Goal: Task Accomplishment & Management: Manage account settings

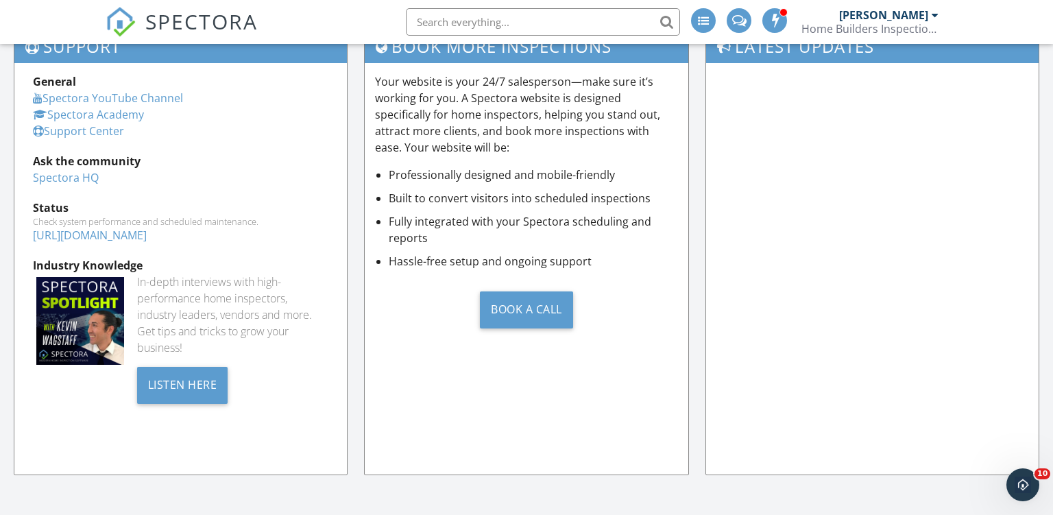
scroll to position [1247, 1053]
click at [621, 306] on div "Book a Call" at bounding box center [527, 309] width 304 height 58
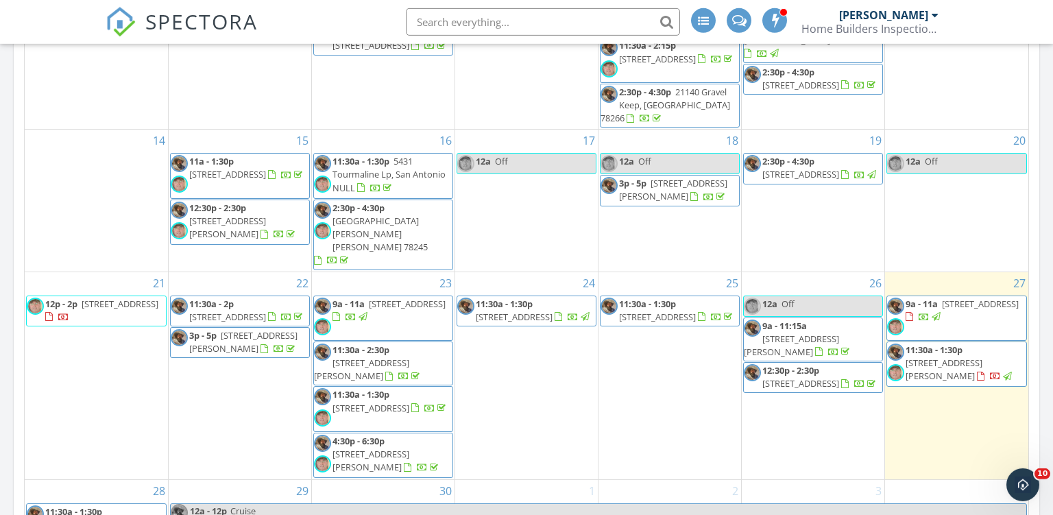
scroll to position [1021, 0]
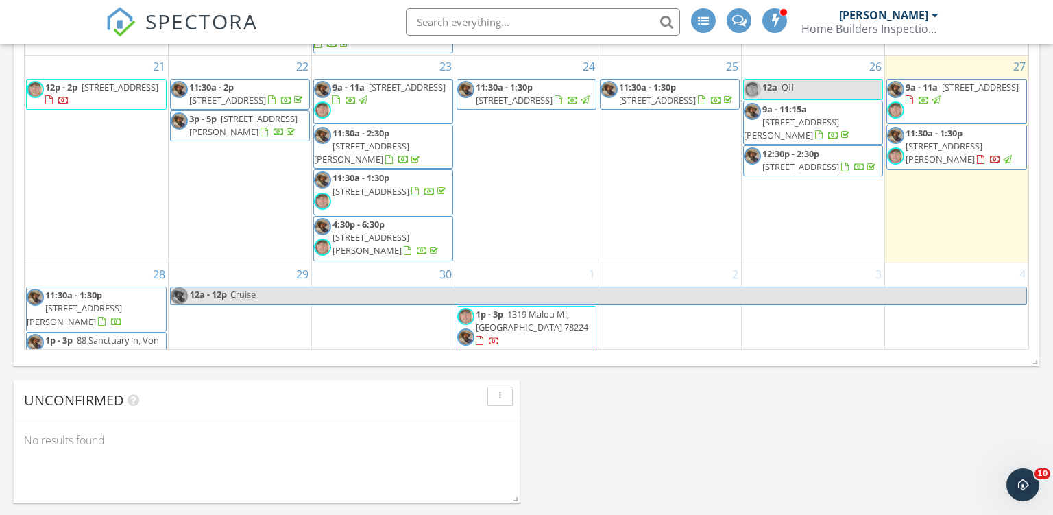
click at [74, 302] on span "7706 Mainland Woods, San Antonio 78250" at bounding box center [74, 314] width 95 height 25
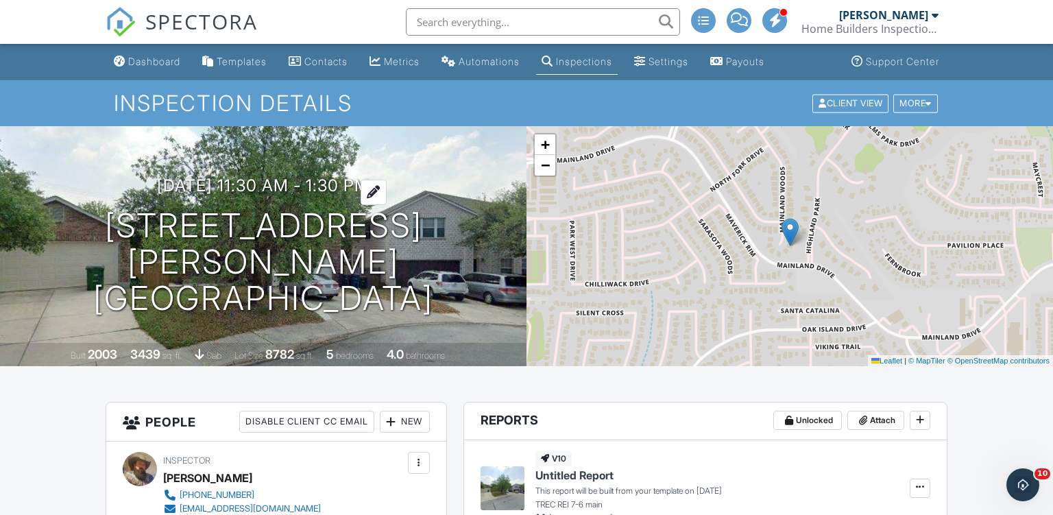
click at [268, 195] on h3 "09/28/2025 11:30 am - 1:30 pm" at bounding box center [263, 185] width 212 height 19
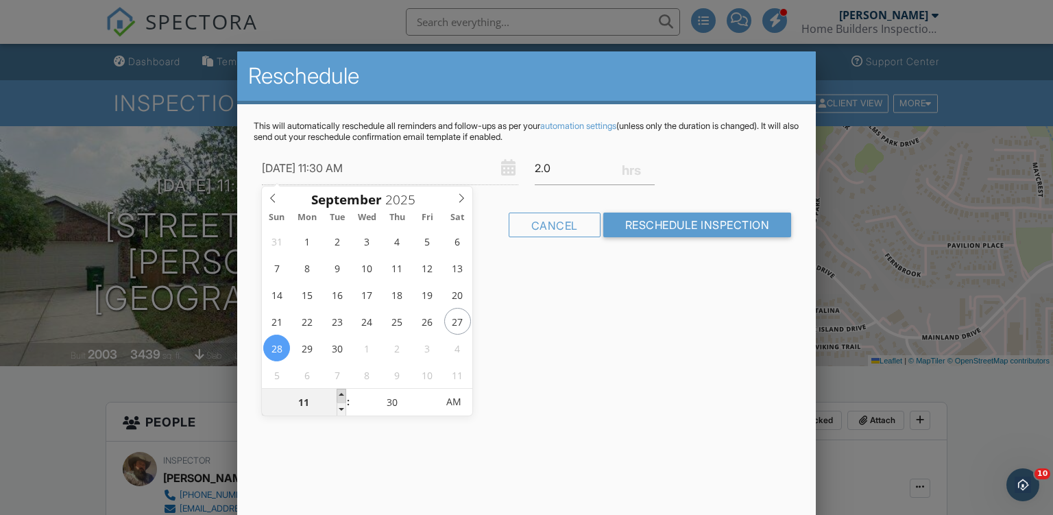
type input "09/28/2025 12:30 PM"
type input "12"
click at [341, 391] on span at bounding box center [342, 396] width 10 height 14
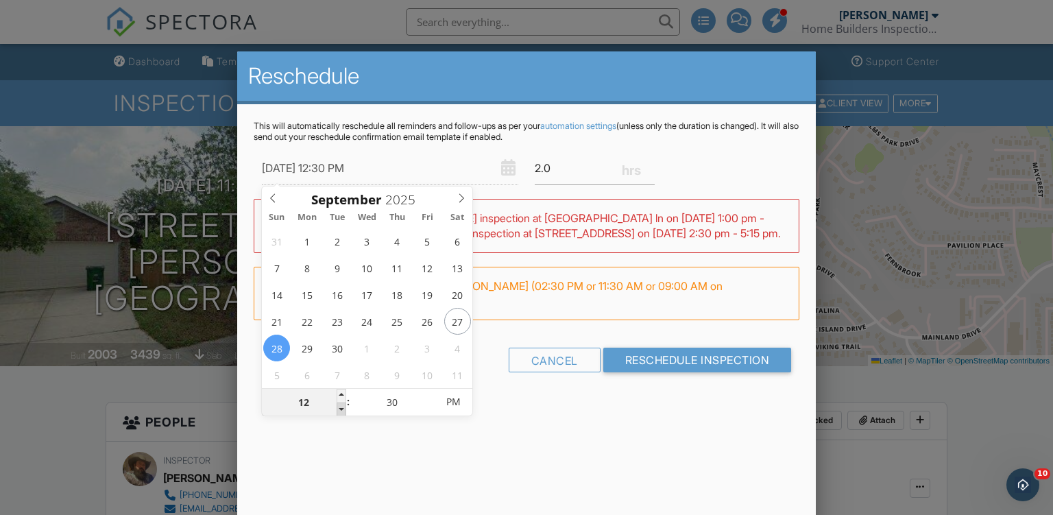
type input "09/28/2025 11:30 AM"
type input "11"
click at [341, 411] on span at bounding box center [342, 409] width 10 height 14
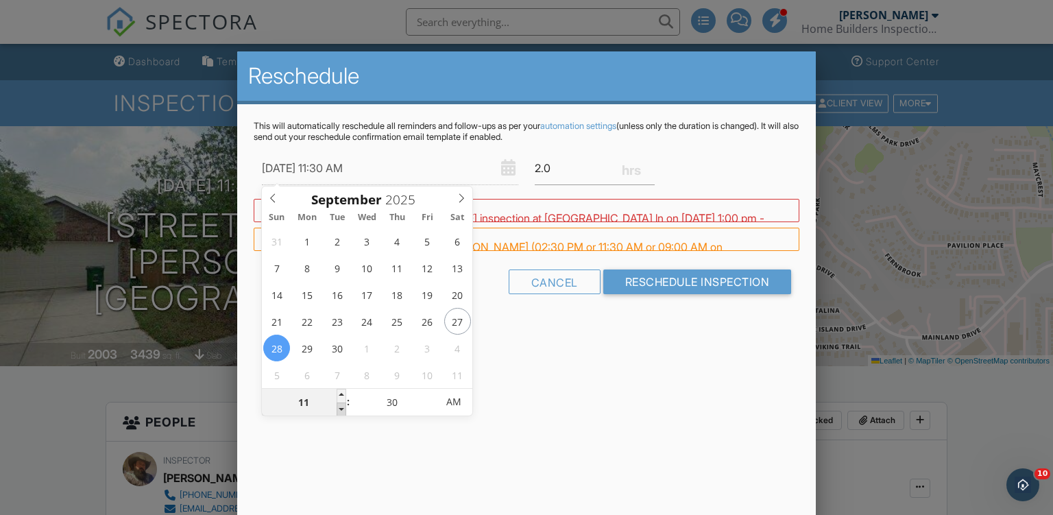
type input "09/28/2025 10:30 AM"
type input "10"
click at [341, 411] on span at bounding box center [342, 409] width 10 height 14
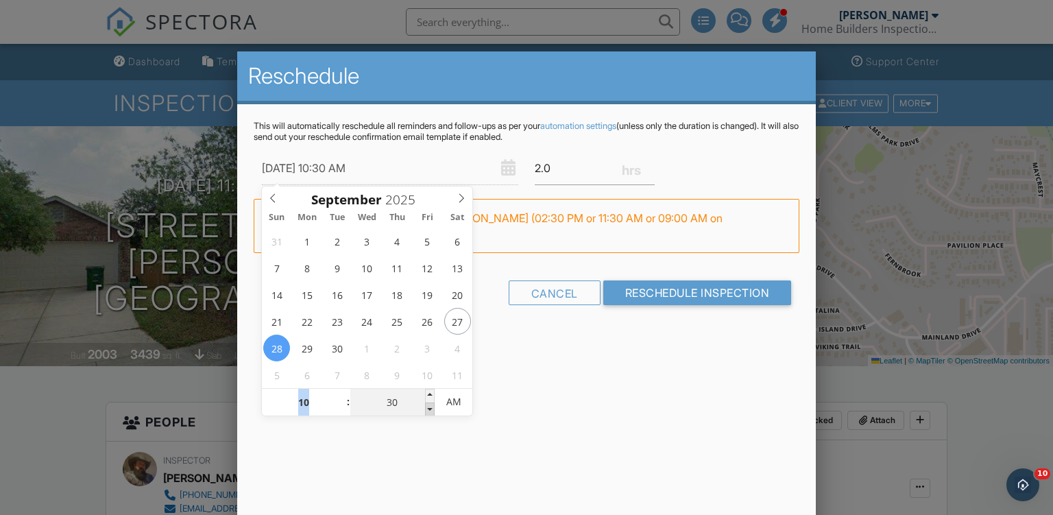
type input "09/28/2025 10:25 AM"
type input "25"
click at [430, 406] on span at bounding box center [430, 409] width 10 height 14
type input "09/28/2025 10:20 AM"
type input "20"
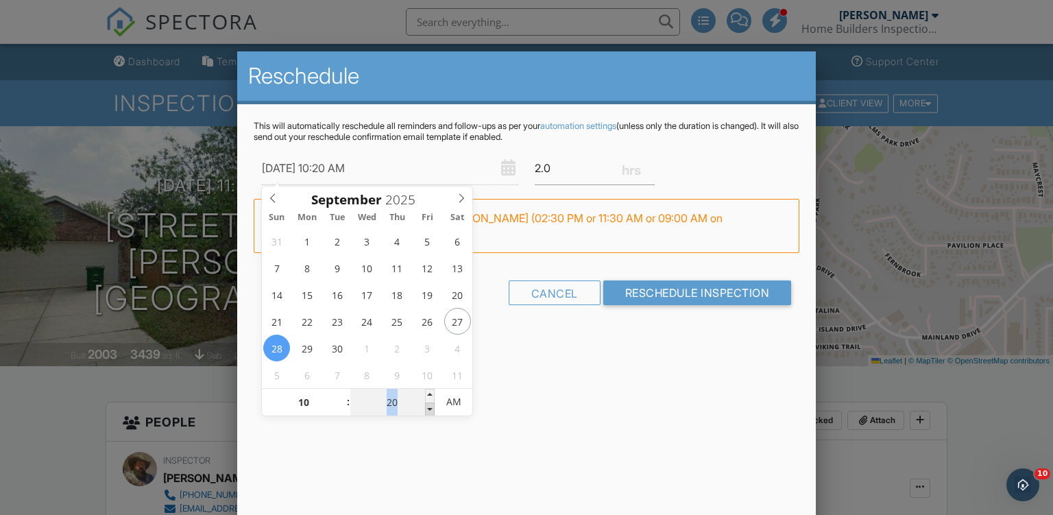
click at [430, 406] on span at bounding box center [430, 409] width 10 height 14
type input "09/28/2025 10:15 AM"
type input "15"
click at [430, 406] on span at bounding box center [430, 409] width 10 height 14
type input "09/28/2025 10:10 AM"
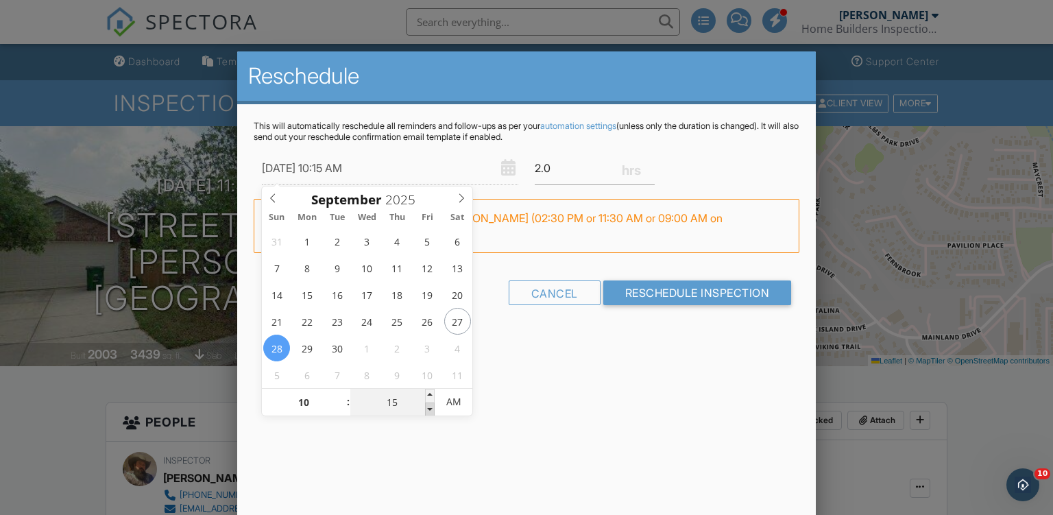
type input "10"
click at [430, 406] on span at bounding box center [430, 409] width 10 height 14
type input "09/28/2025 10:05 AM"
type input "05"
click at [430, 406] on span at bounding box center [430, 409] width 10 height 14
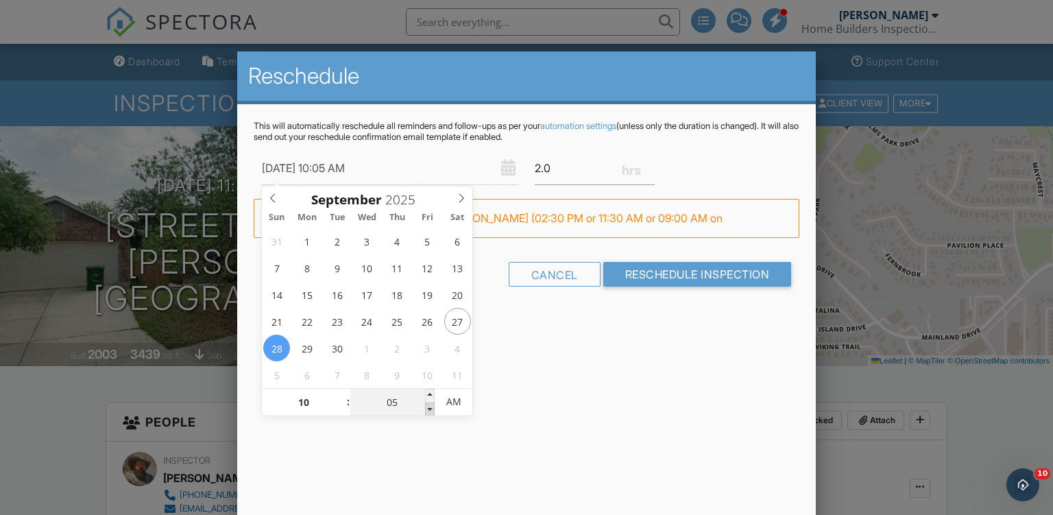
type input "09/28/2025 10:00 AM"
type input "00"
click at [430, 406] on span at bounding box center [430, 409] width 10 height 14
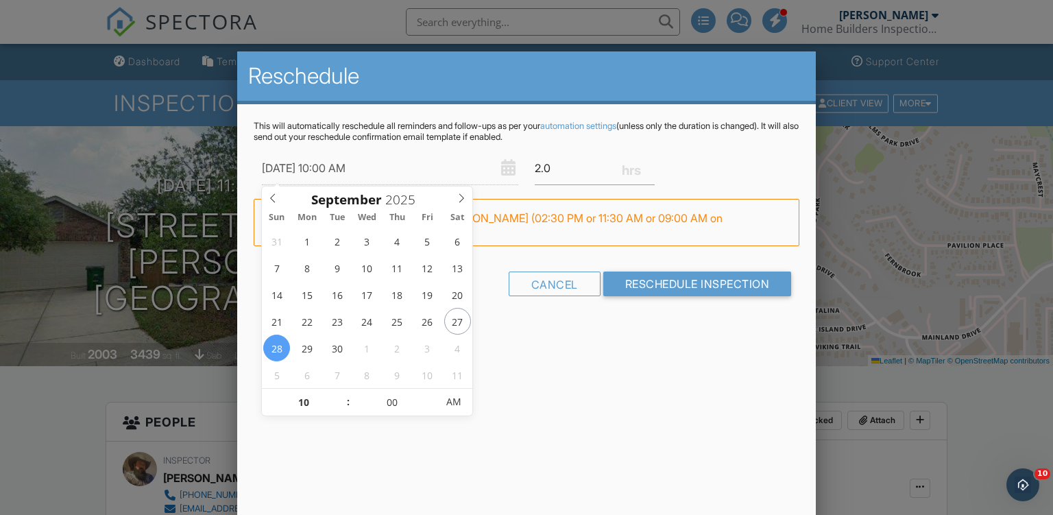
click at [413, 432] on div "Reschedule This will automatically reschedule all reminders and follow-ups as p…" at bounding box center [526, 291] width 579 height 480
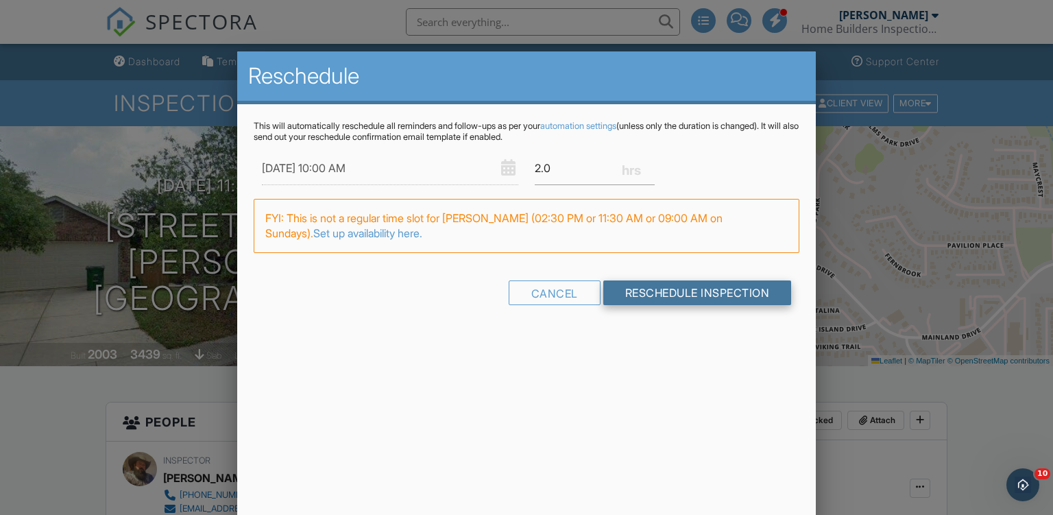
click at [714, 294] on input "Reschedule Inspection" at bounding box center [697, 292] width 188 height 25
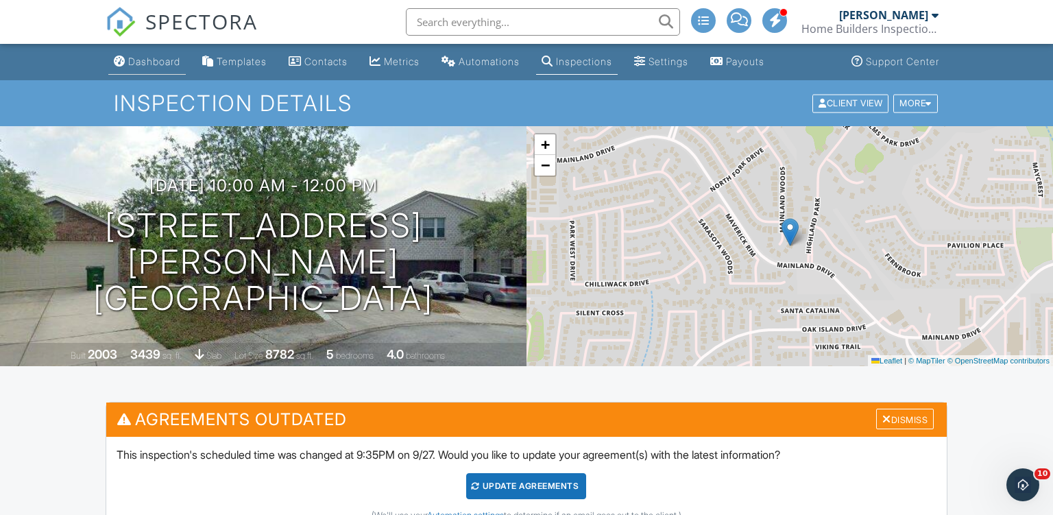
click at [177, 62] on div "Dashboard" at bounding box center [154, 62] width 52 height 12
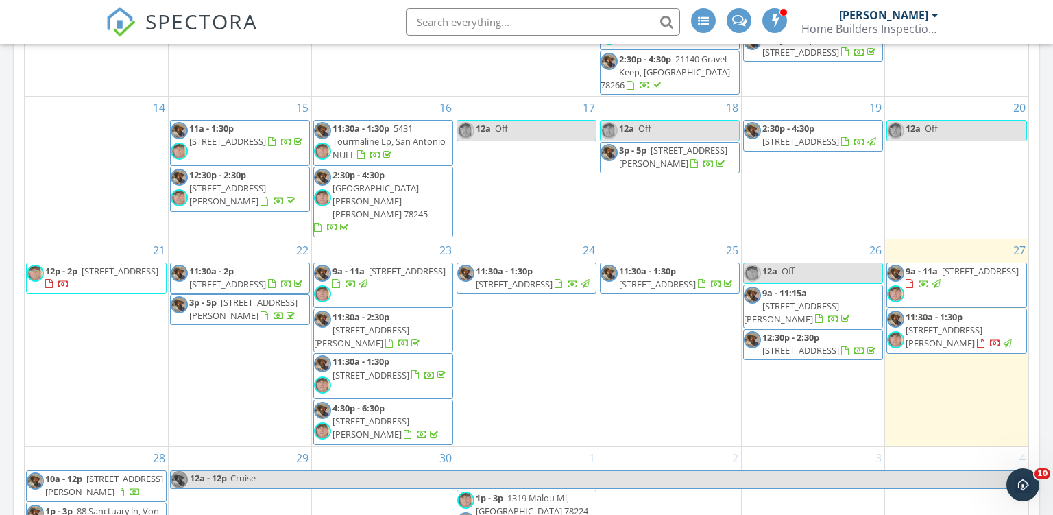
scroll to position [982, 0]
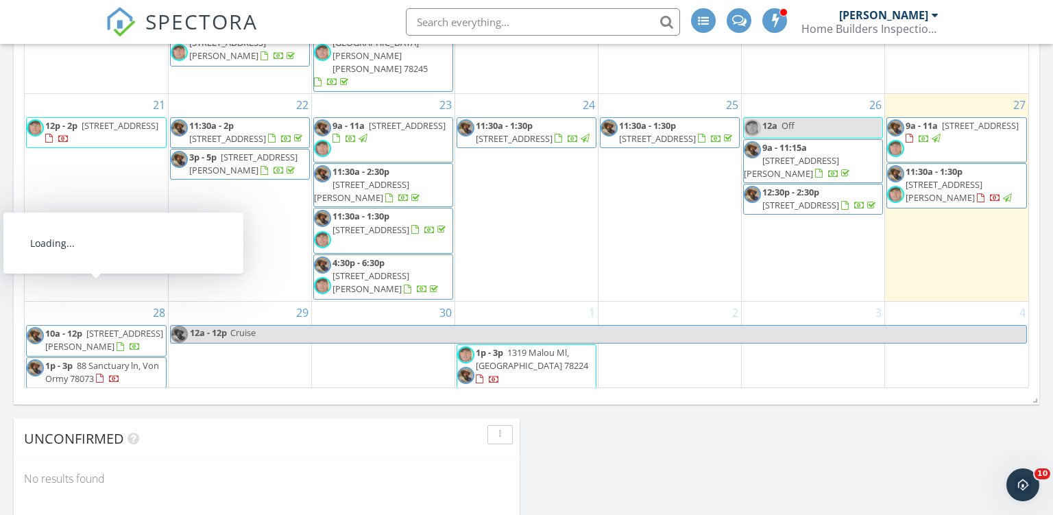
click at [103, 327] on span "[STREET_ADDRESS][PERSON_NAME]" at bounding box center [104, 339] width 118 height 25
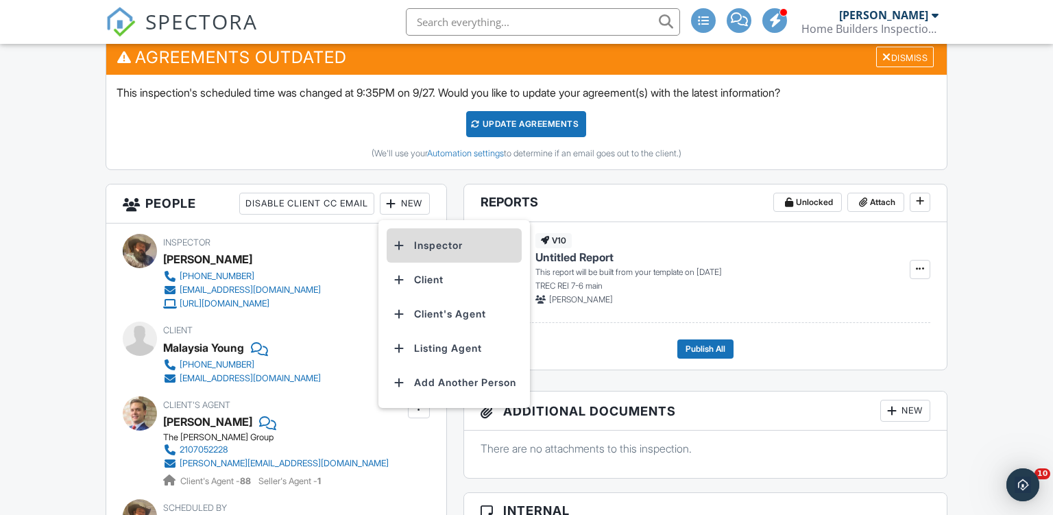
click at [444, 248] on li "Inspector" at bounding box center [454, 245] width 135 height 34
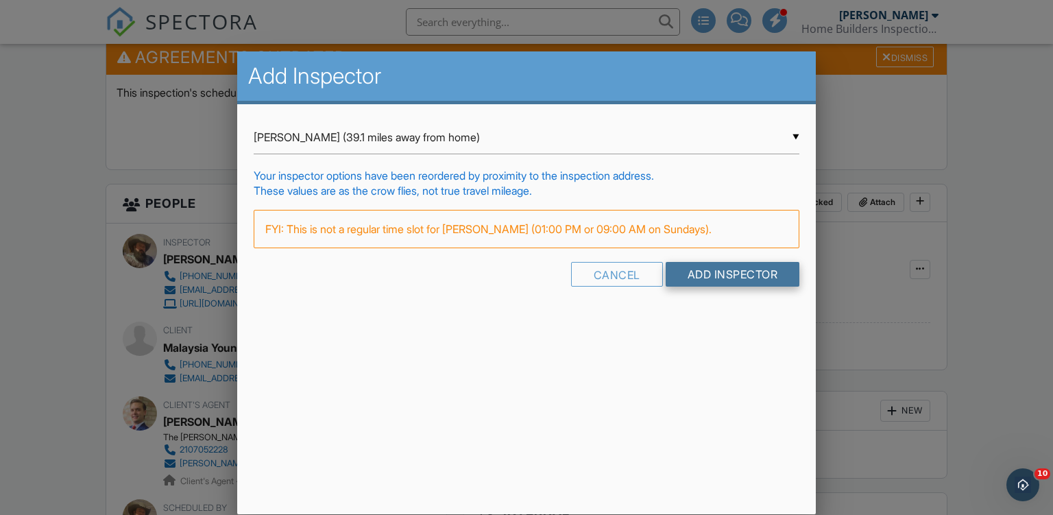
click at [744, 273] on input "Add Inspector" at bounding box center [733, 274] width 134 height 25
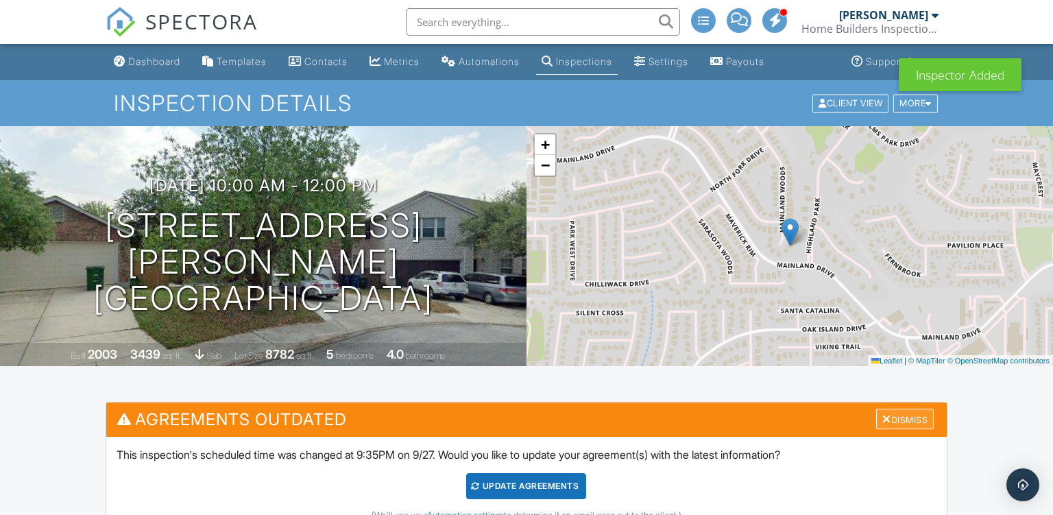
click at [901, 419] on div "Dismiss" at bounding box center [905, 419] width 58 height 21
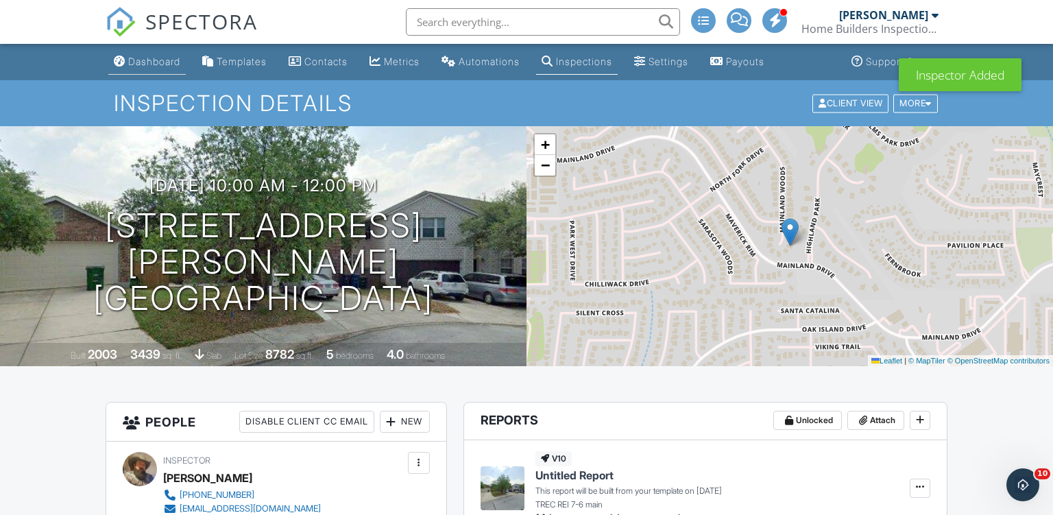
click at [167, 64] on div "Dashboard" at bounding box center [154, 62] width 52 height 12
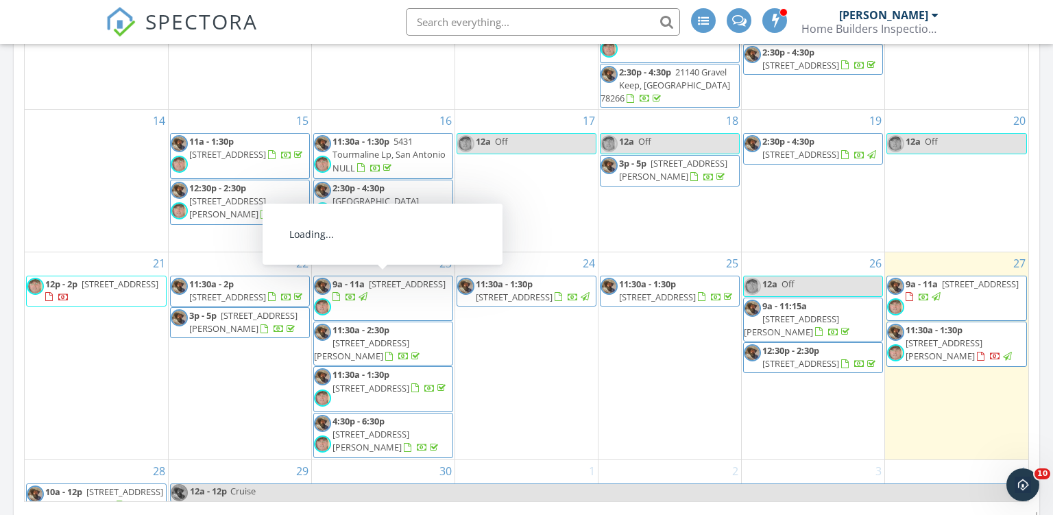
scroll to position [223, 0]
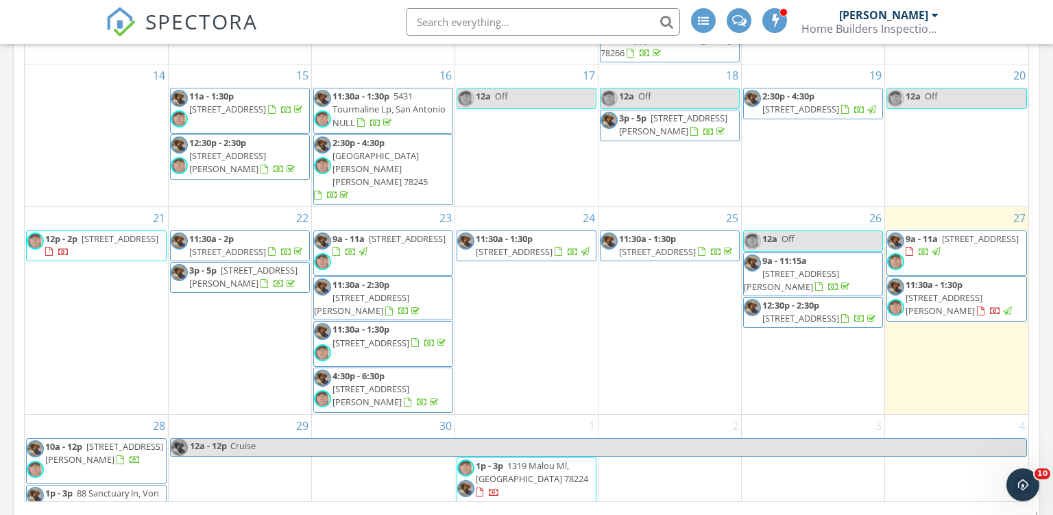
click at [138, 487] on span "88 Sanctuary ln, Von Ormy 78073" at bounding box center [102, 499] width 114 height 25
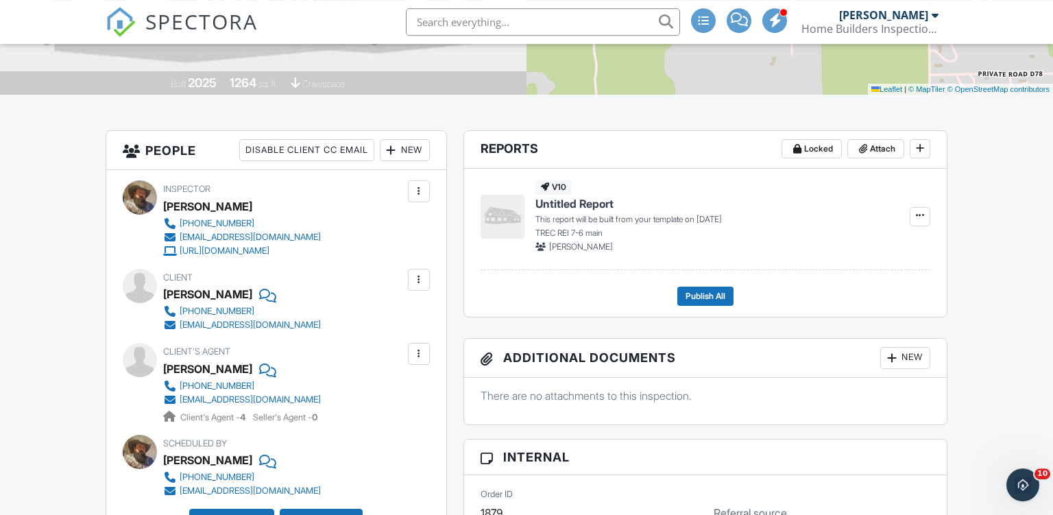
scroll to position [289, 0]
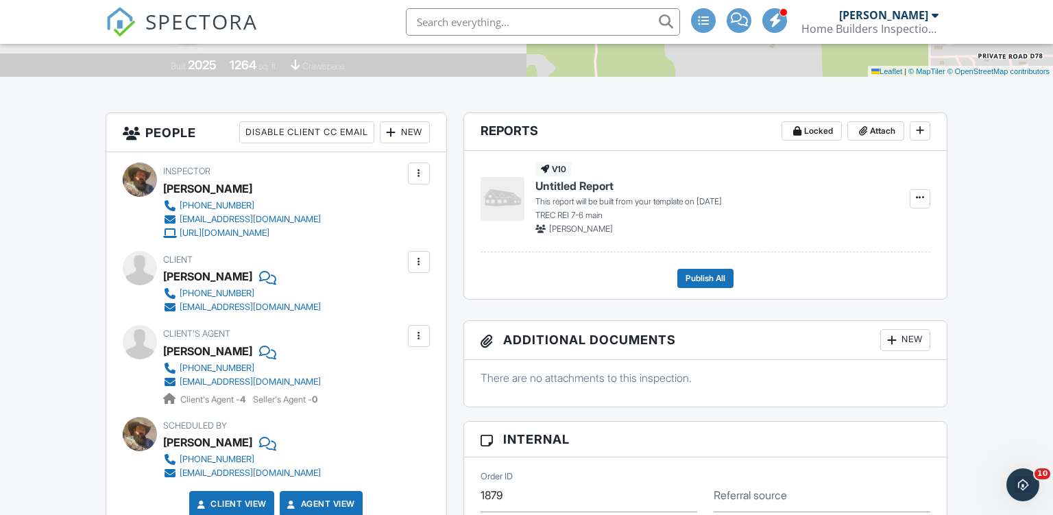
click at [410, 133] on div "New" at bounding box center [405, 132] width 50 height 22
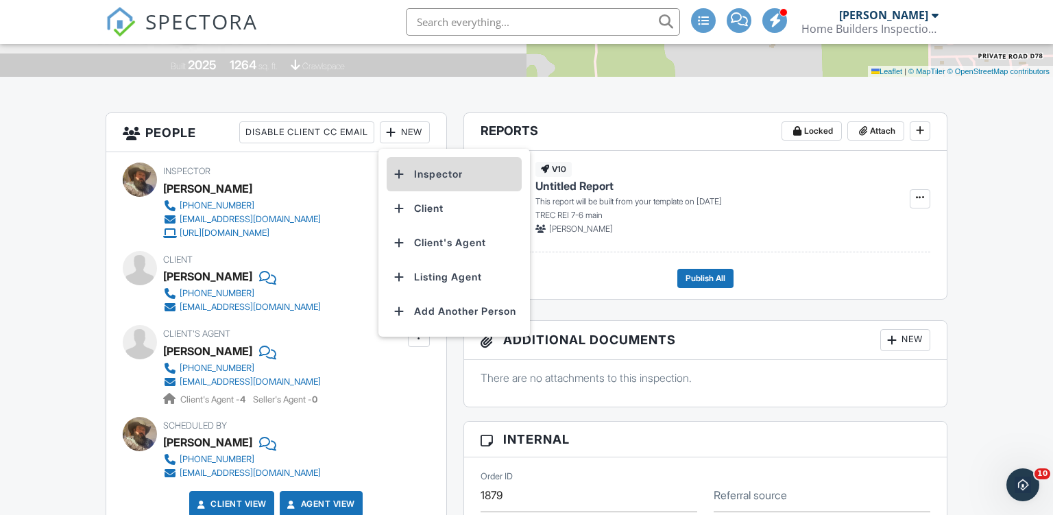
click at [440, 174] on li "Inspector" at bounding box center [454, 174] width 135 height 34
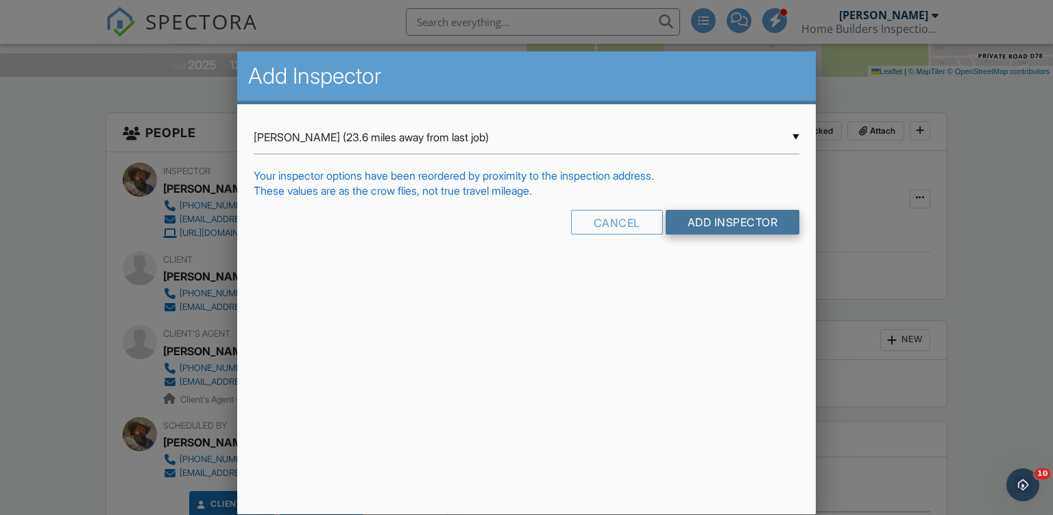
click at [734, 222] on input "Add Inspector" at bounding box center [733, 222] width 134 height 25
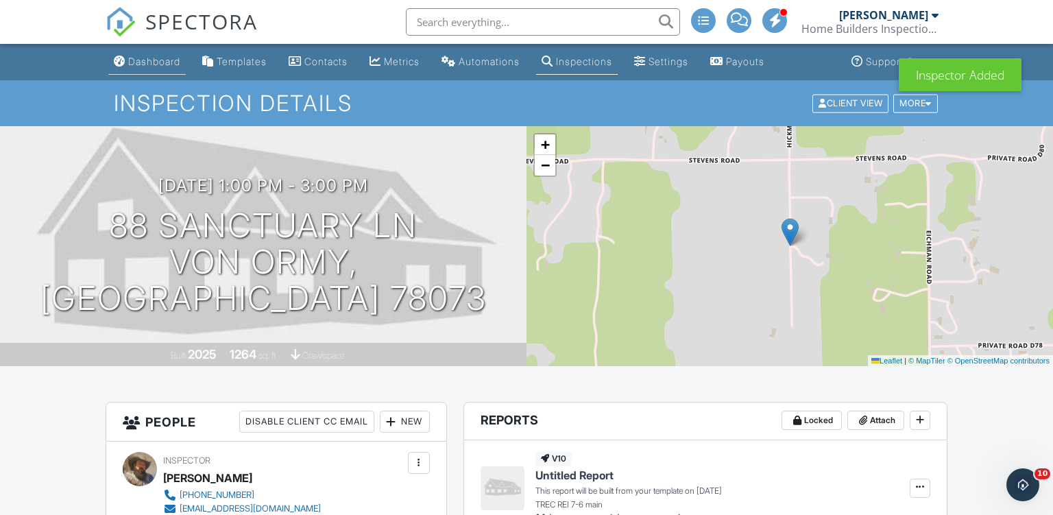
click at [152, 58] on div "Dashboard" at bounding box center [154, 62] width 52 height 12
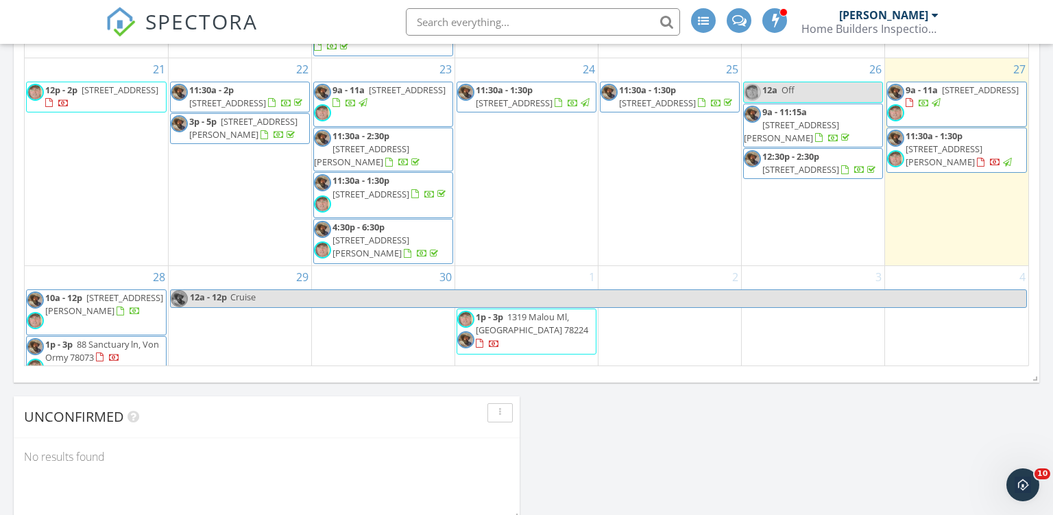
scroll to position [1054, 0]
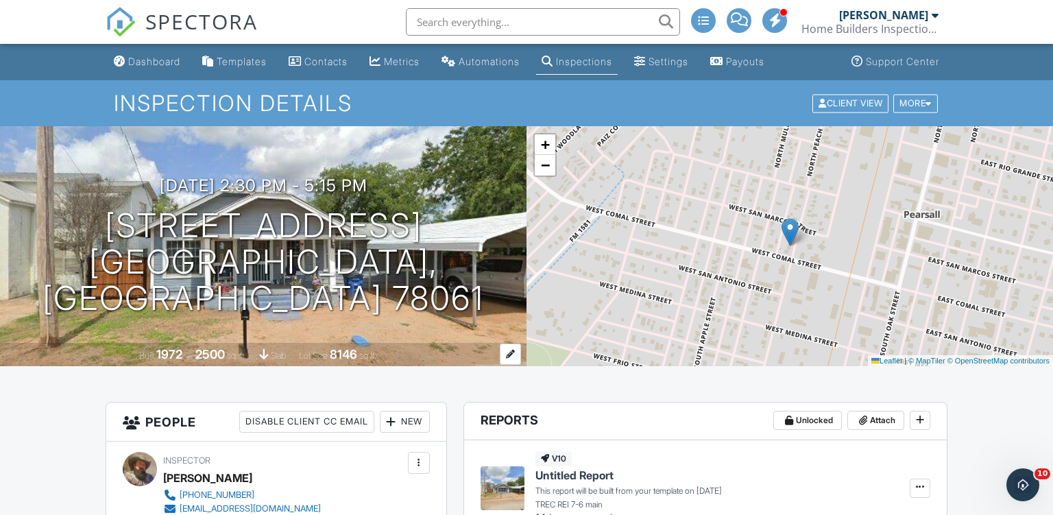
scroll to position [217, 0]
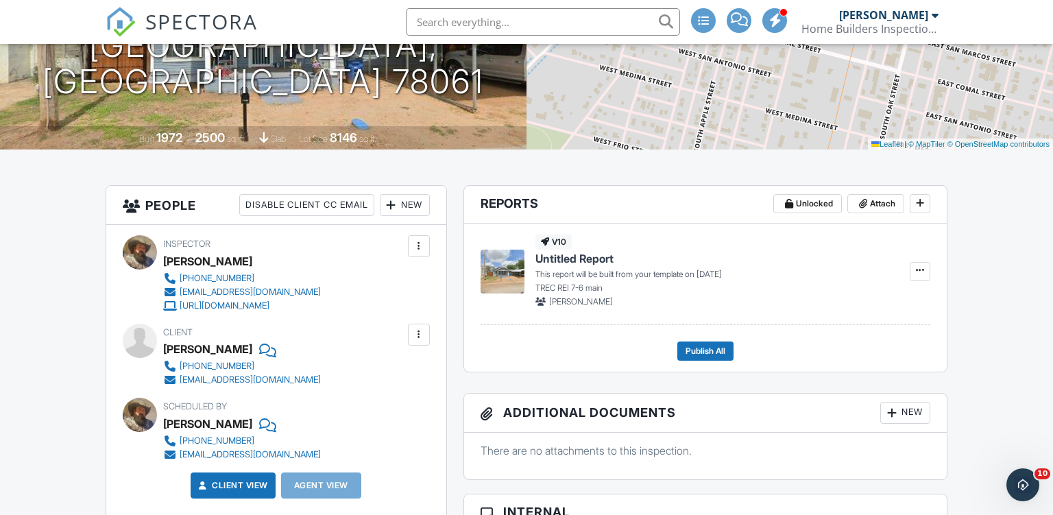
click at [413, 205] on div "New" at bounding box center [405, 205] width 50 height 22
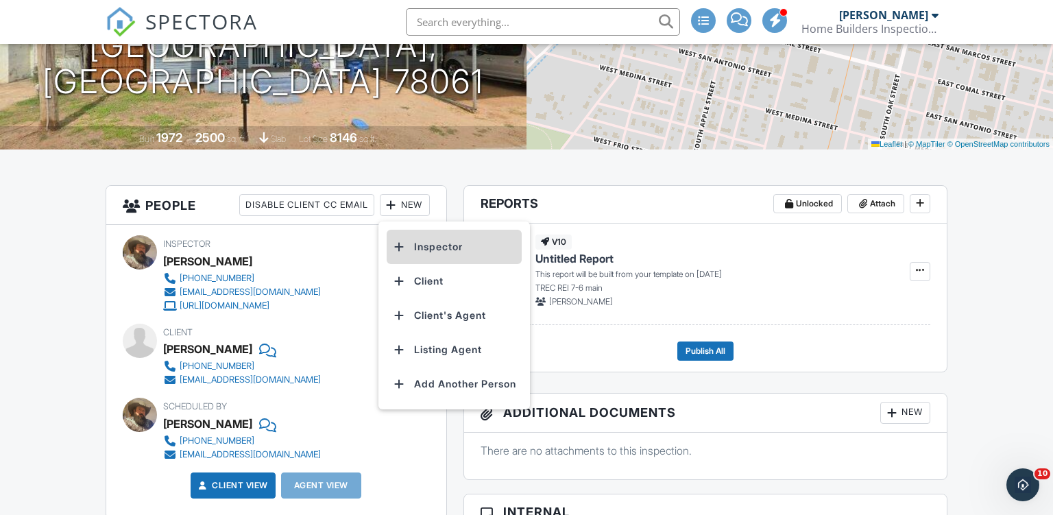
click at [443, 248] on li "Inspector" at bounding box center [454, 247] width 135 height 34
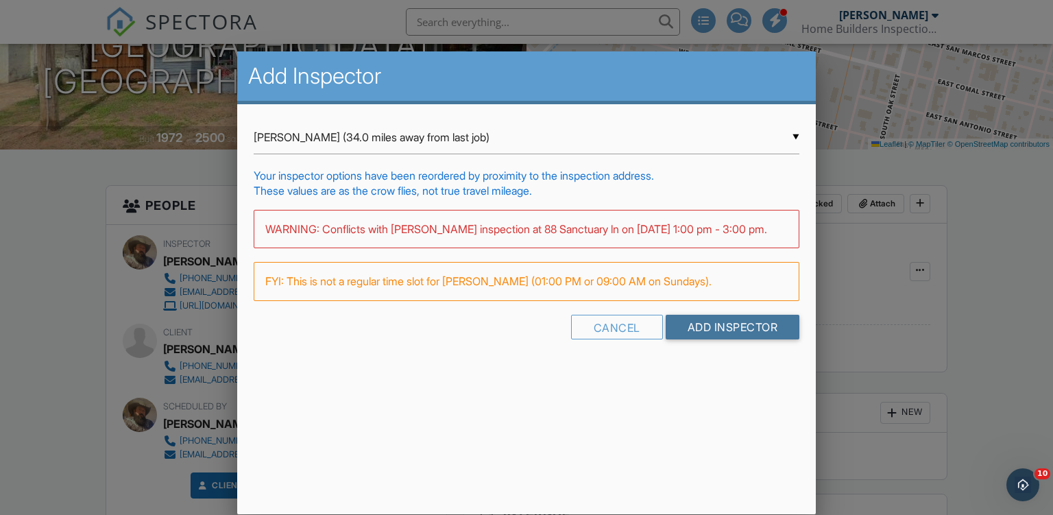
click at [728, 337] on input "Add Inspector" at bounding box center [733, 327] width 134 height 25
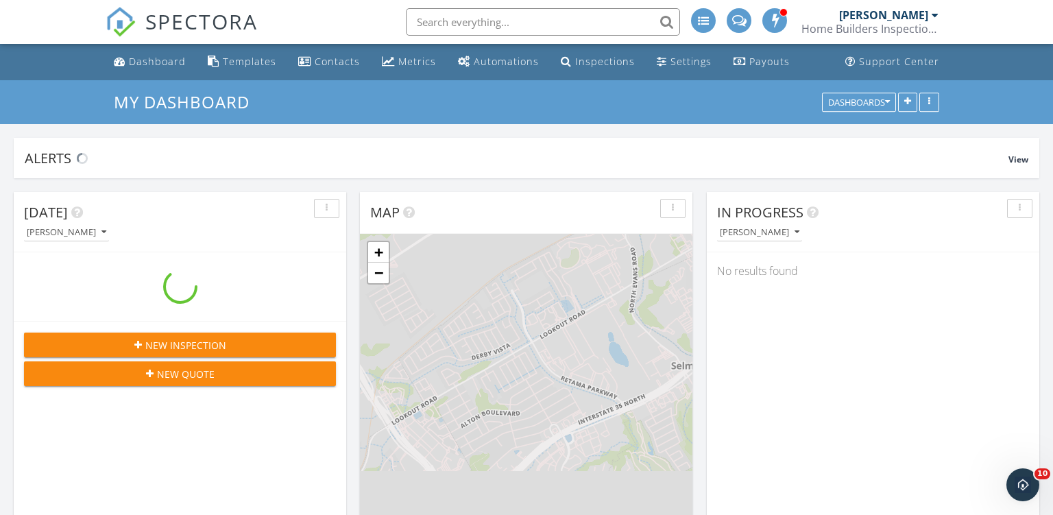
scroll to position [1247, 1053]
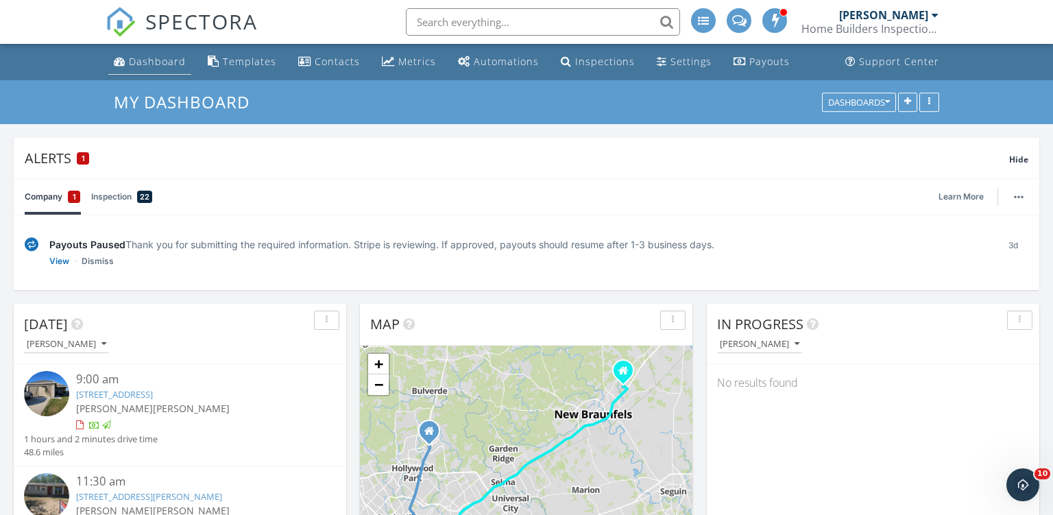
click at [165, 64] on div "Dashboard" at bounding box center [157, 61] width 57 height 13
